Goal: Task Accomplishment & Management: Manage account settings

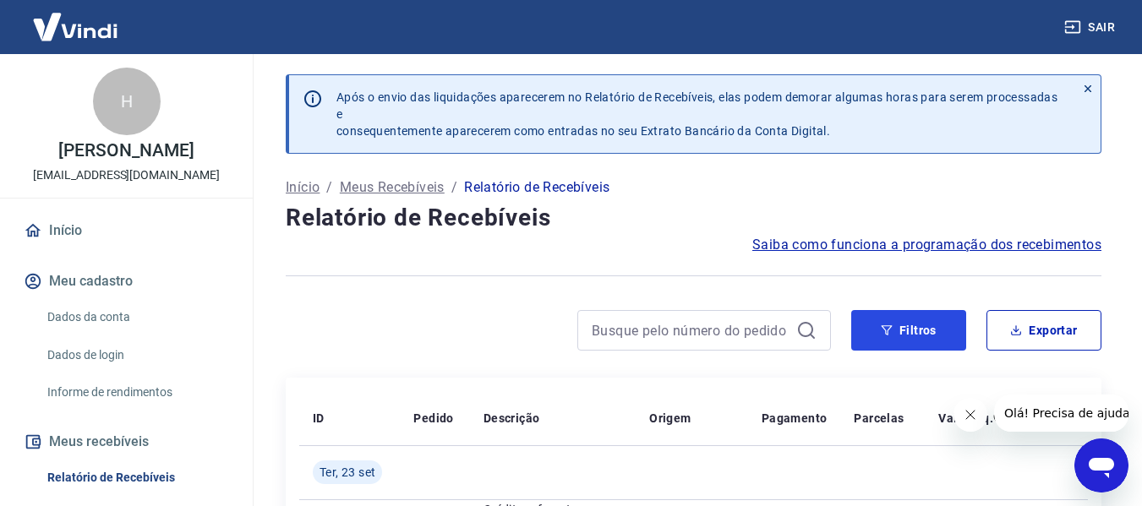
drag, startPoint x: 931, startPoint y: 342, endPoint x: 651, endPoint y: 213, distance: 308.0
click at [931, 342] on button "Filtros" at bounding box center [908, 330] width 115 height 41
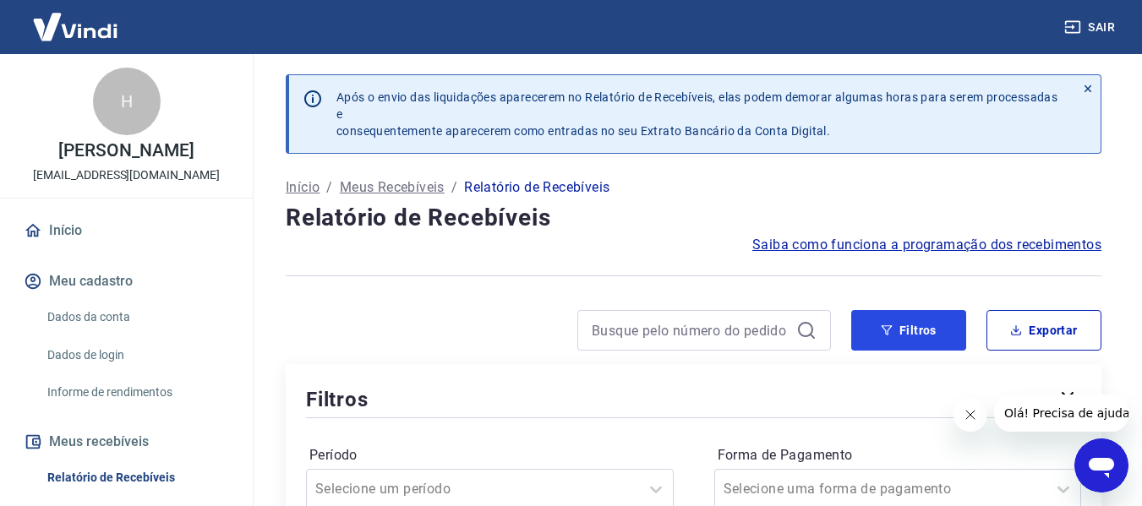
scroll to position [254, 0]
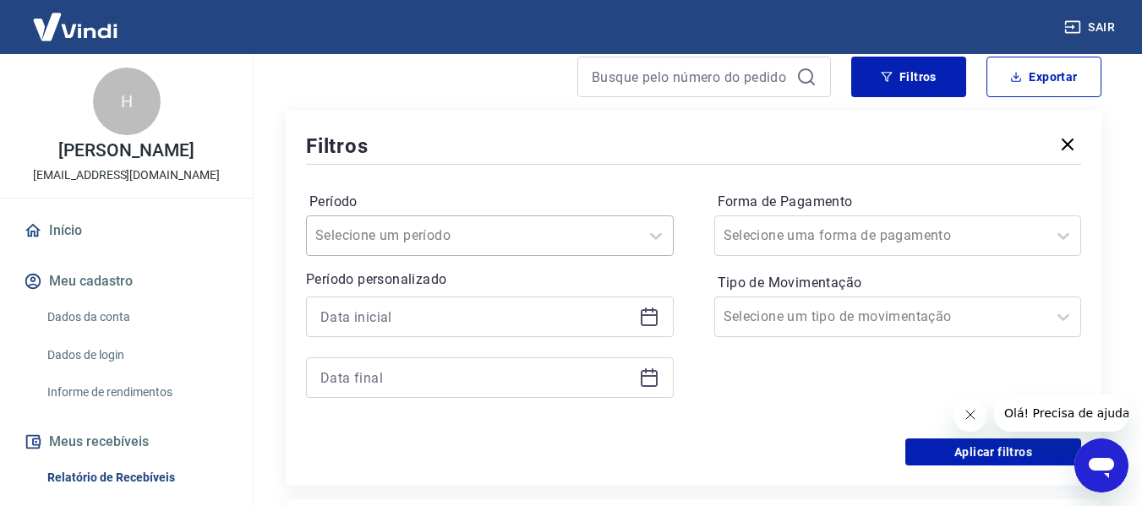
click at [633, 237] on div "Selecione um período" at bounding box center [473, 236] width 332 height 30
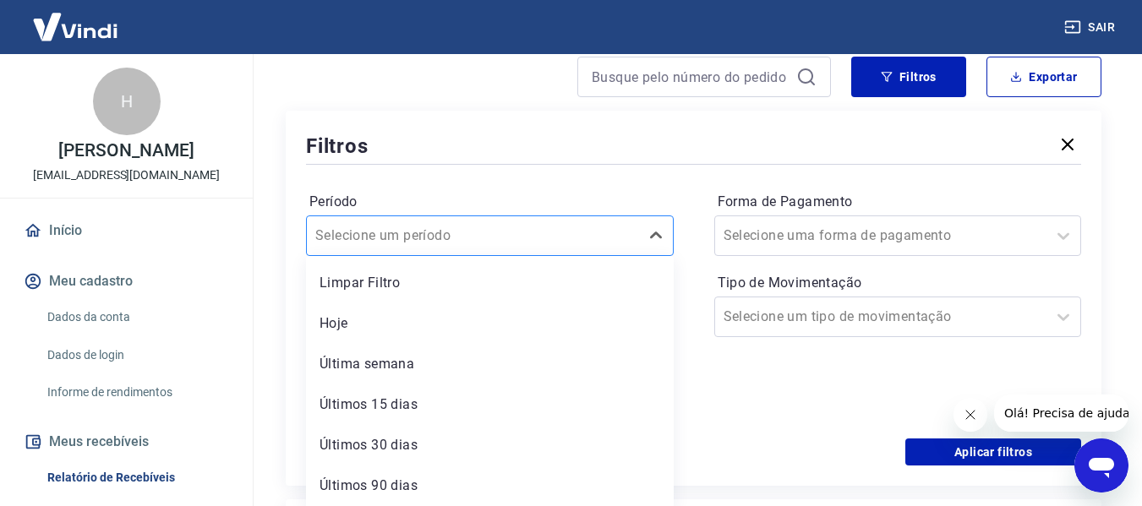
scroll to position [257, 0]
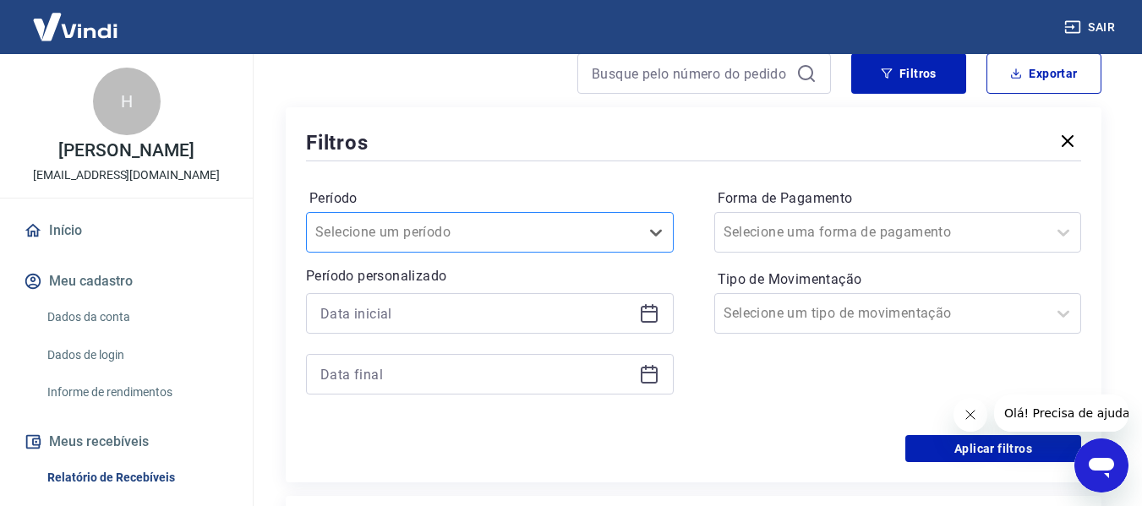
click at [634, 237] on div "Selecione um período" at bounding box center [473, 232] width 332 height 30
click at [652, 314] on icon at bounding box center [649, 314] width 20 height 20
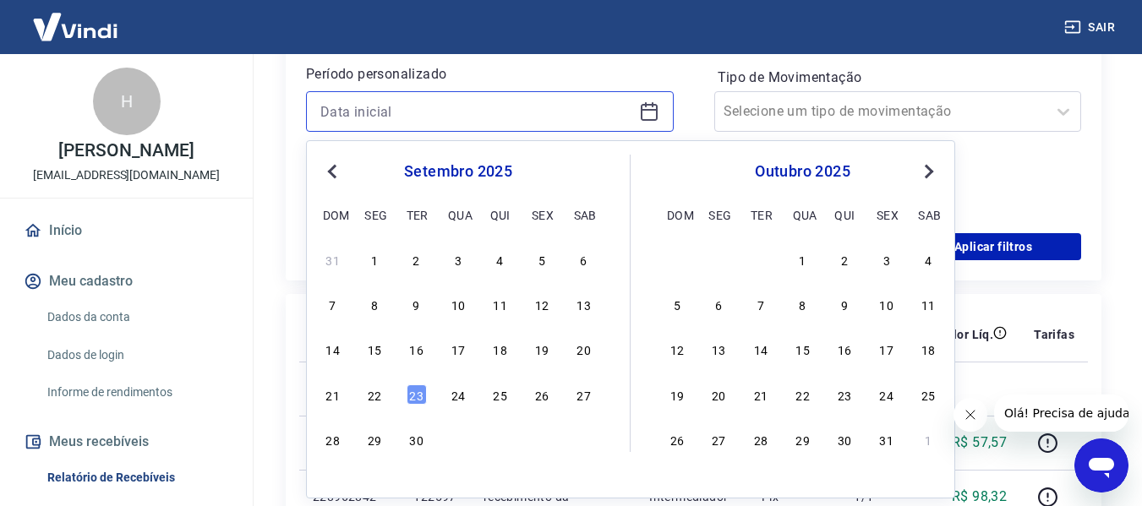
scroll to position [511, 0]
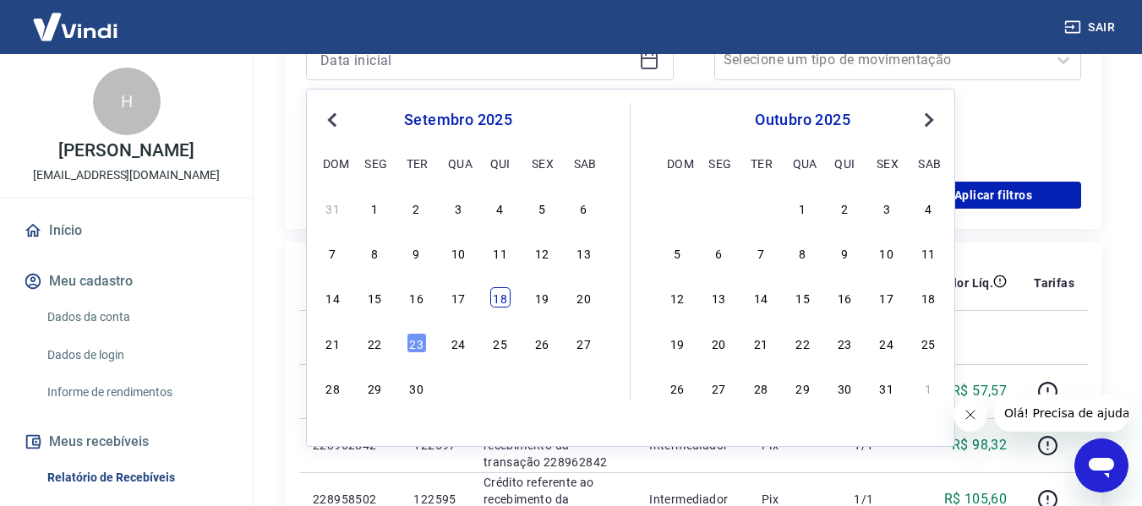
click at [504, 298] on div "18" at bounding box center [500, 297] width 20 height 20
type input "18/09/2025"
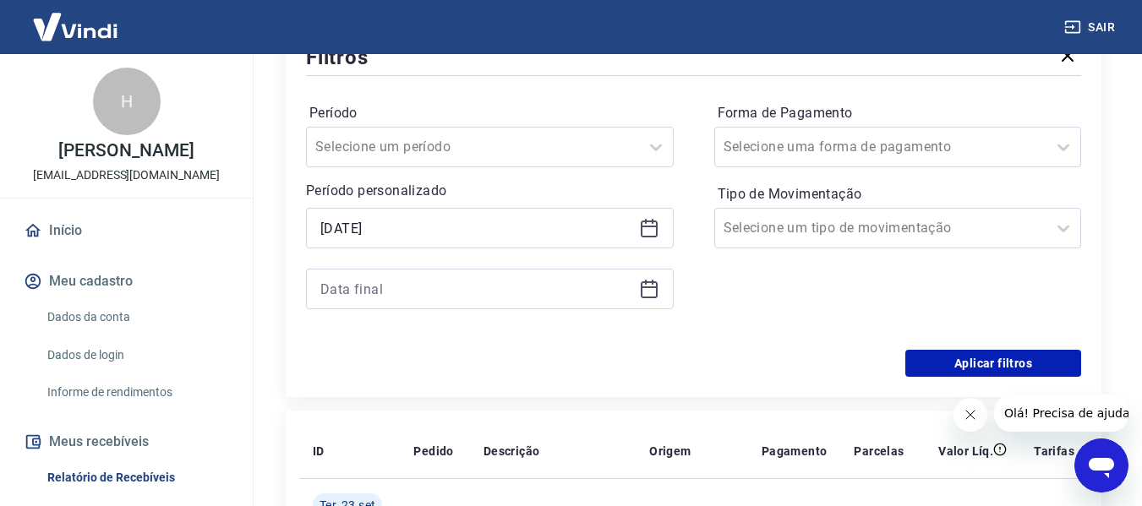
scroll to position [342, 0]
click at [648, 296] on icon at bounding box center [649, 290] width 20 height 20
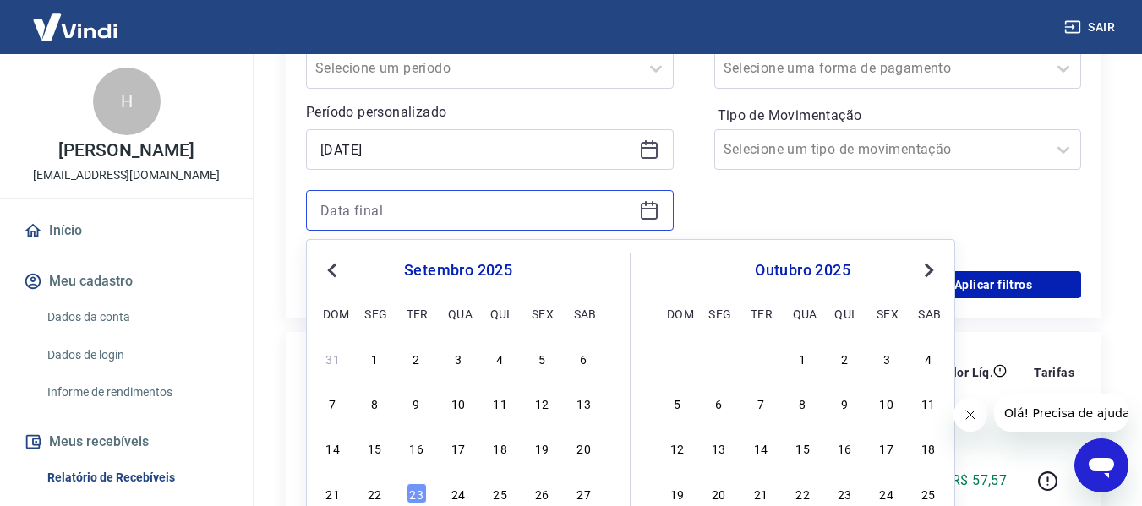
scroll to position [511, 0]
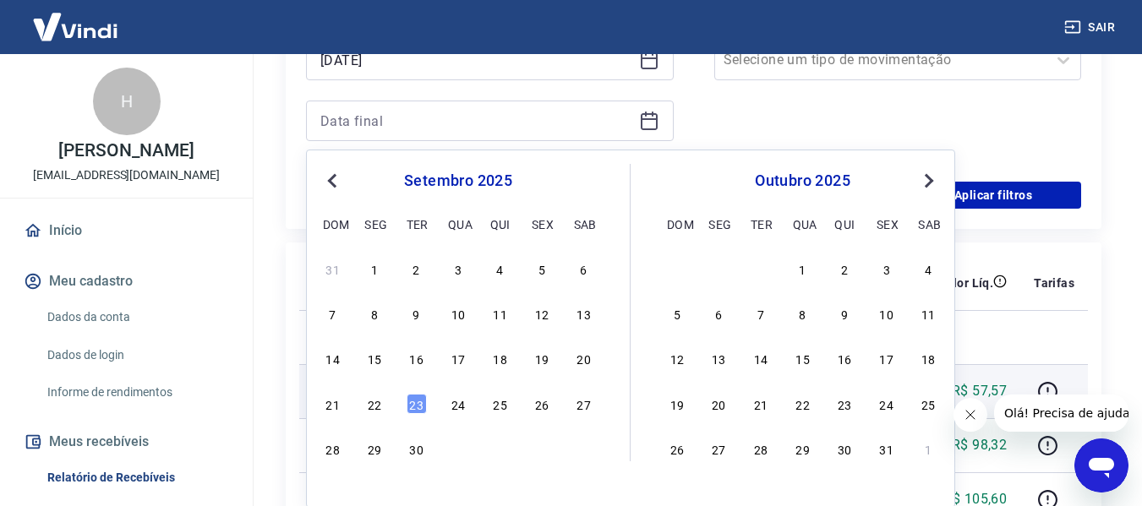
drag, startPoint x: 417, startPoint y: 408, endPoint x: 426, endPoint y: 406, distance: 9.6
click at [418, 408] on div "23" at bounding box center [417, 404] width 20 height 20
type input "23/09/2025"
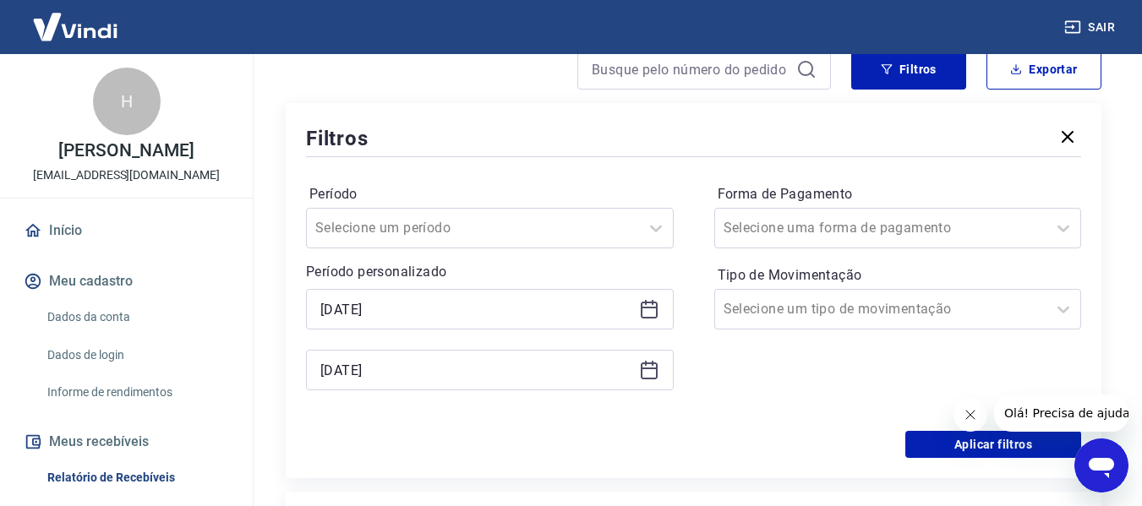
scroll to position [257, 0]
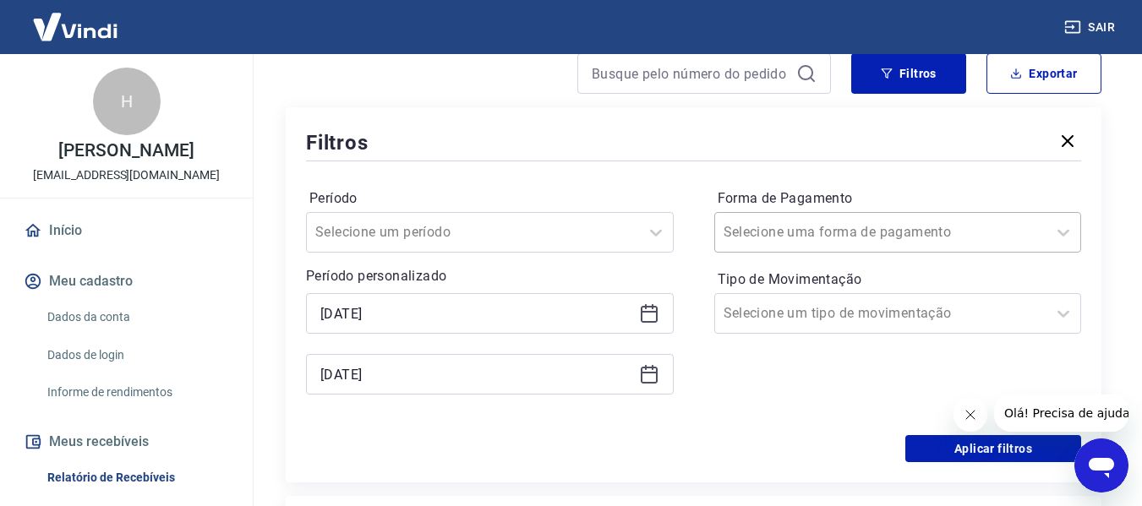
click at [937, 233] on div at bounding box center [881, 233] width 315 height 24
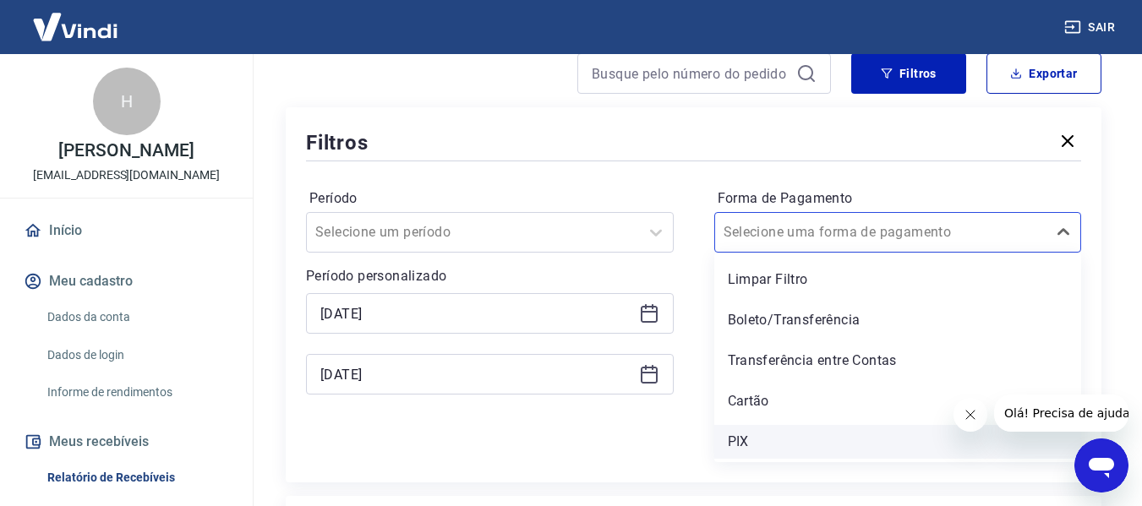
click at [743, 449] on div "PIX" at bounding box center [898, 442] width 368 height 34
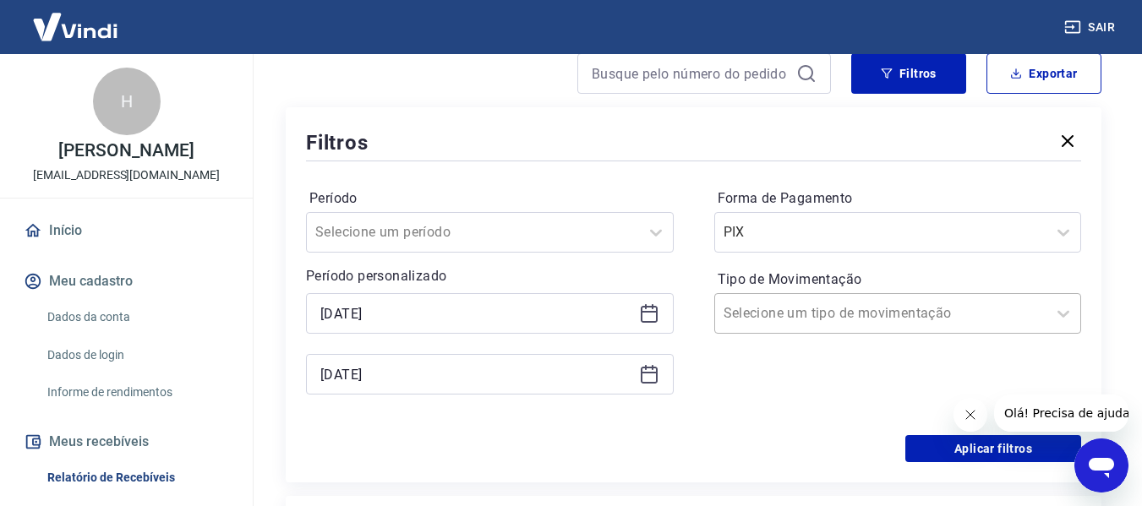
click at [778, 307] on input "Tipo de Movimentação" at bounding box center [809, 314] width 171 height 20
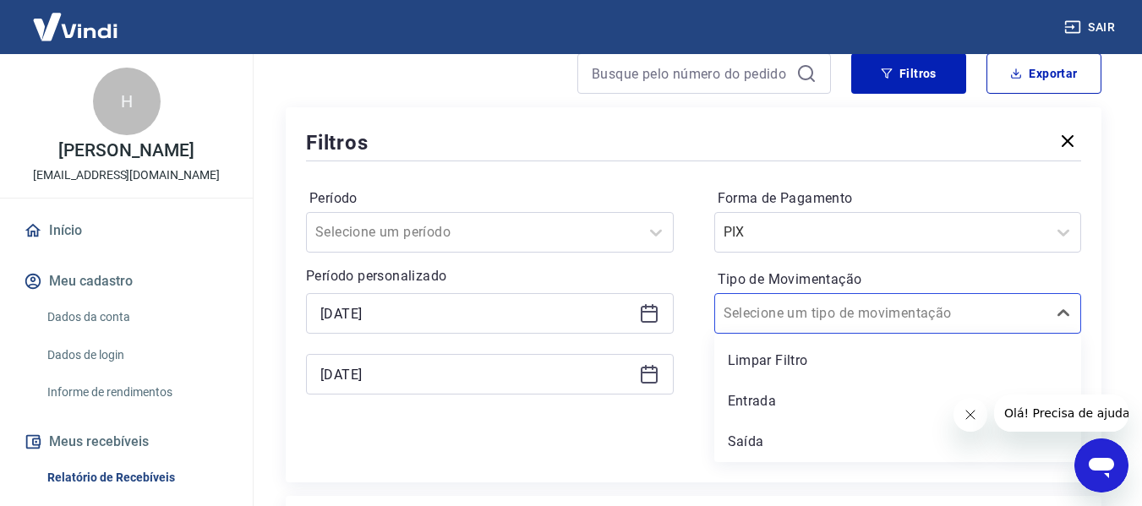
drag, startPoint x: 766, startPoint y: 363, endPoint x: 792, endPoint y: 362, distance: 26.2
click at [767, 363] on div "Limpar Filtro" at bounding box center [898, 361] width 368 height 34
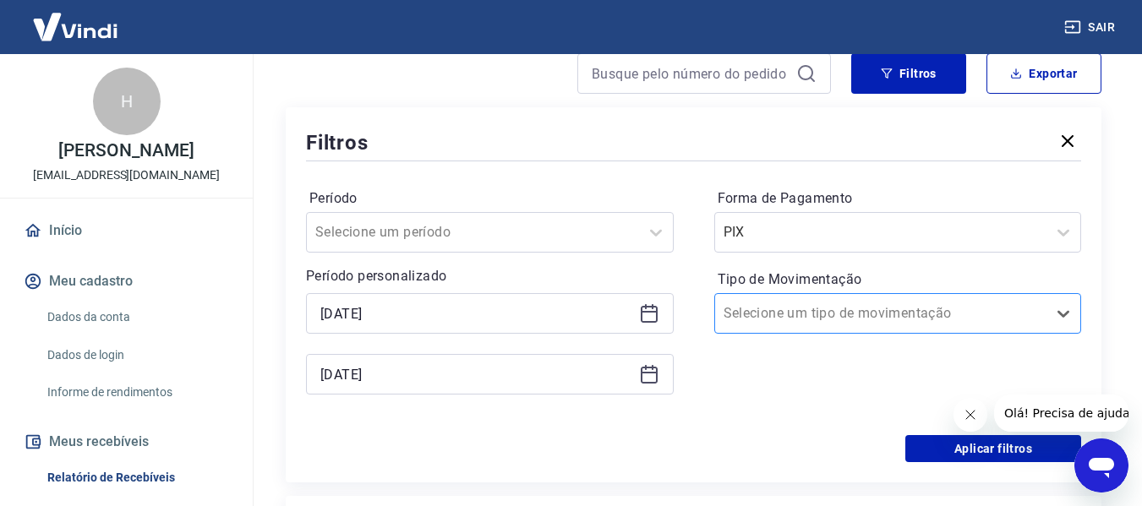
click at [827, 329] on div "Selecione um tipo de movimentação" at bounding box center [898, 313] width 368 height 41
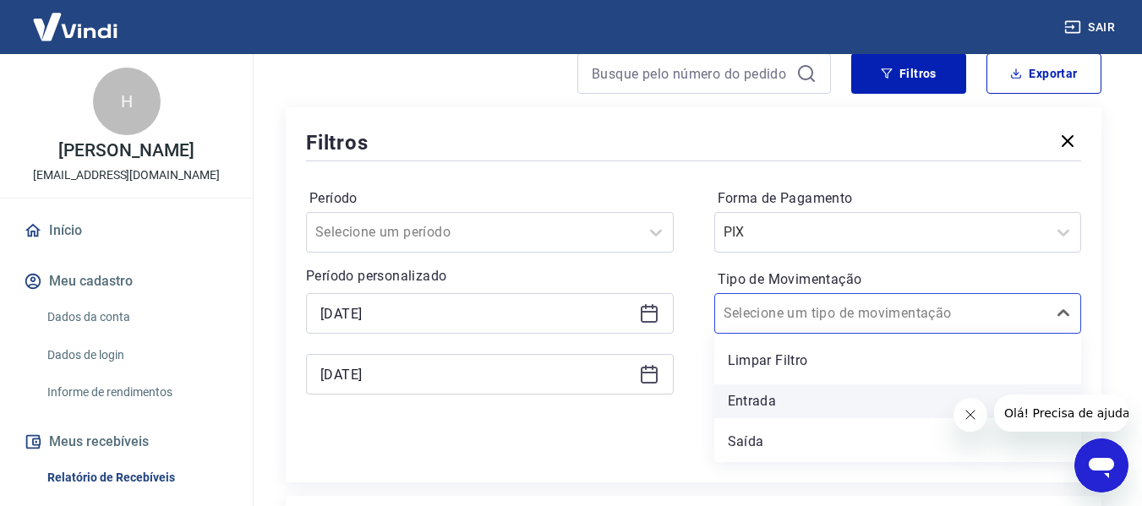
click at [764, 397] on div "Entrada" at bounding box center [898, 402] width 368 height 34
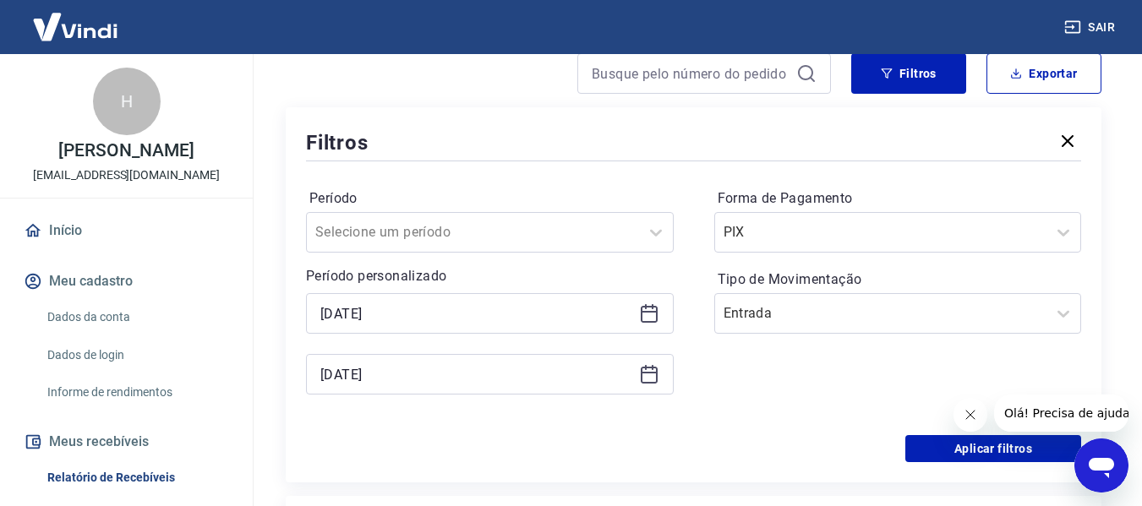
click at [764, 405] on div "Forma de Pagamento PIX Tipo de Movimentação Entrada" at bounding box center [898, 300] width 368 height 230
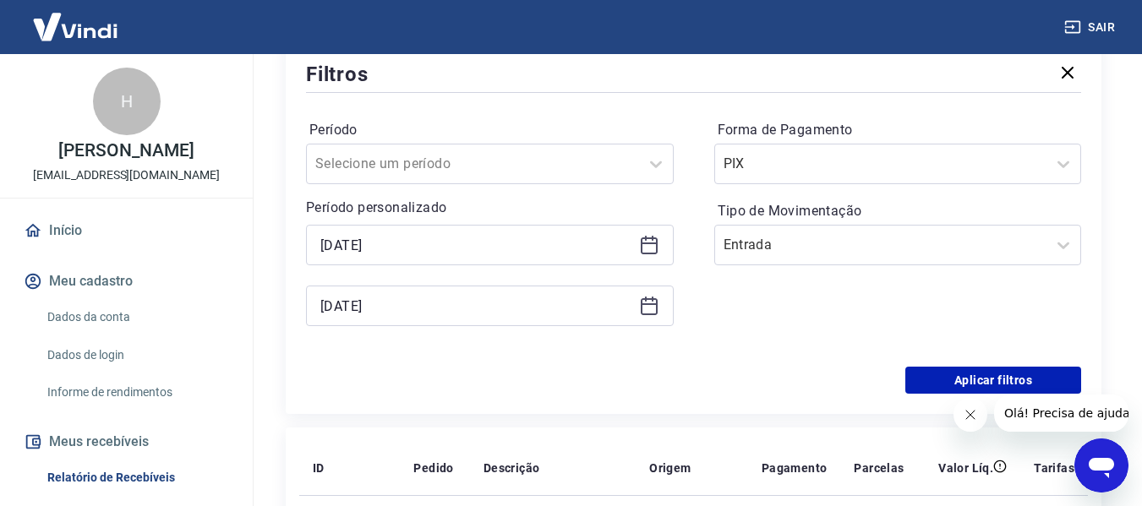
scroll to position [426, 0]
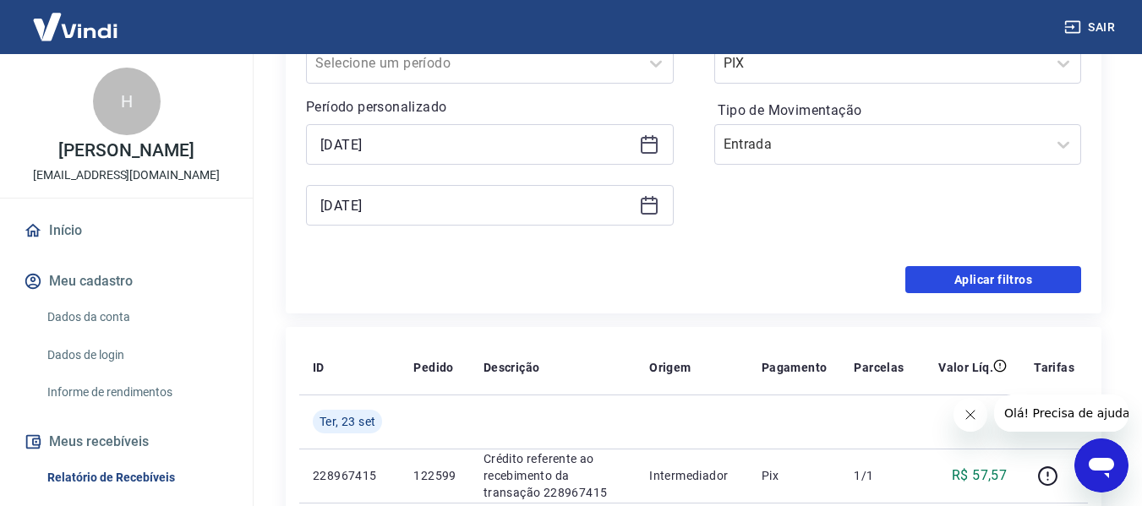
drag, startPoint x: 944, startPoint y: 276, endPoint x: 511, endPoint y: 282, distance: 433.0
click at [944, 276] on button "Aplicar filtros" at bounding box center [994, 279] width 176 height 27
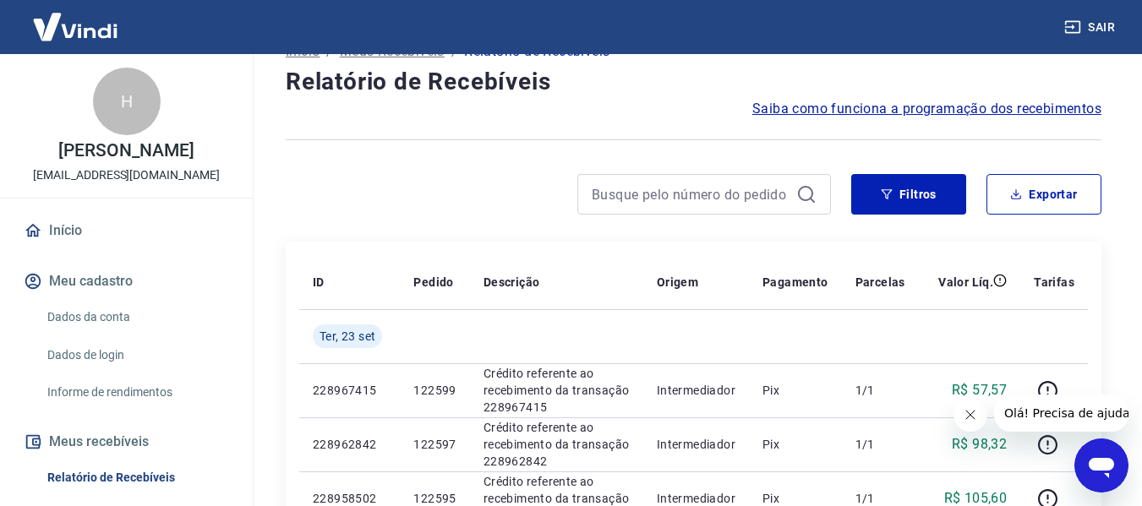
scroll to position [88, 0]
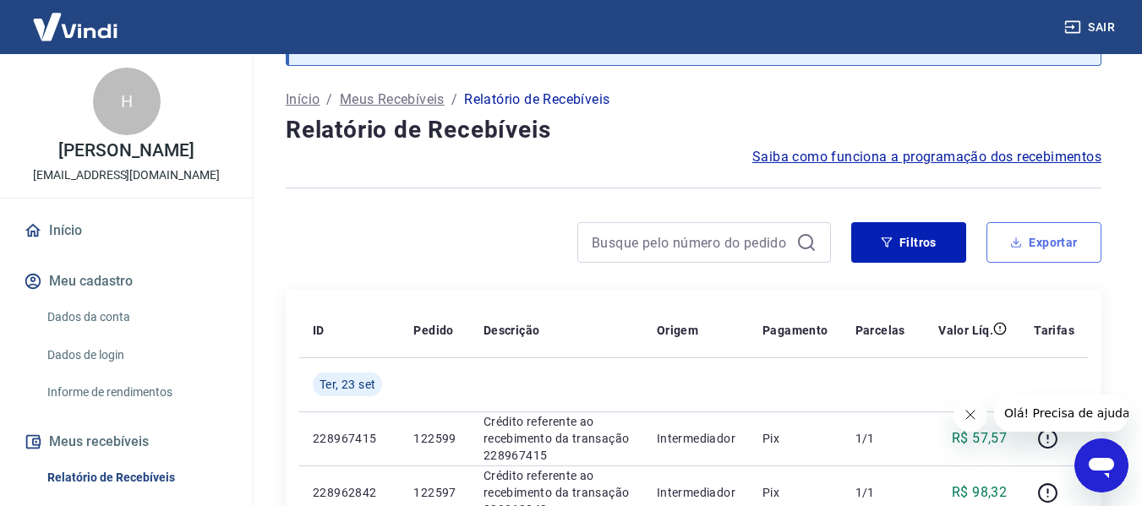
click at [1012, 245] on icon "button" at bounding box center [1017, 246] width 10 height 4
type input "18/09/2025"
type input "23/09/2025"
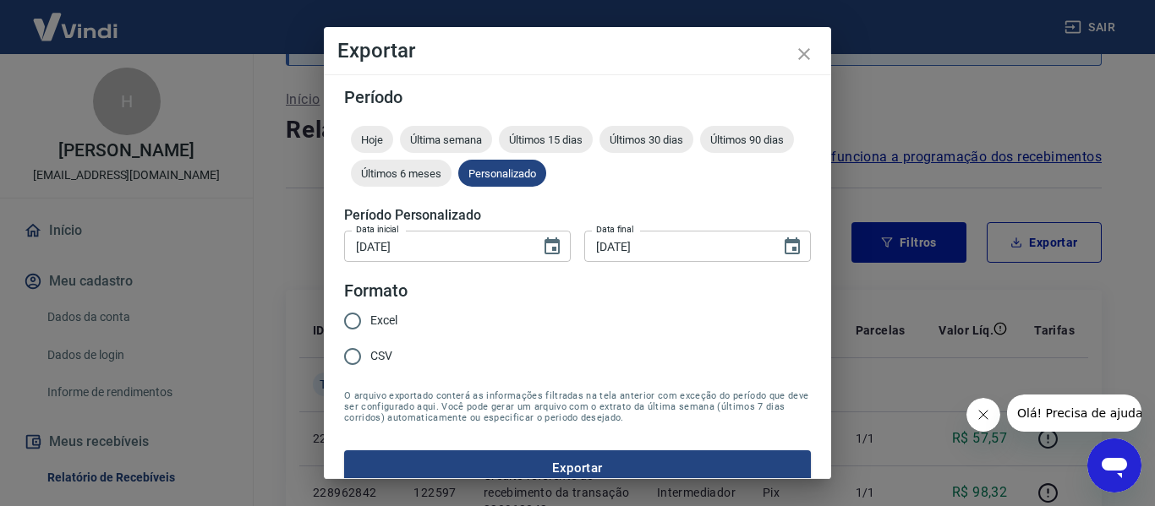
drag, startPoint x: 362, startPoint y: 323, endPoint x: 377, endPoint y: 326, distance: 15.6
click at [362, 320] on input "Excel" at bounding box center [353, 322] width 36 height 36
radio input "true"
click at [559, 459] on button "Exportar" at bounding box center [577, 469] width 467 height 36
